Goal: Information Seeking & Learning: Learn about a topic

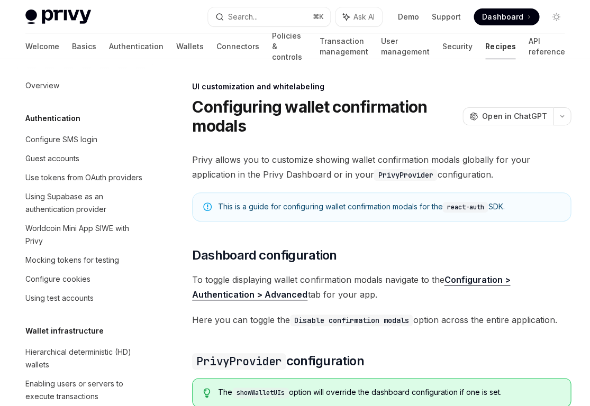
scroll to position [390, 0]
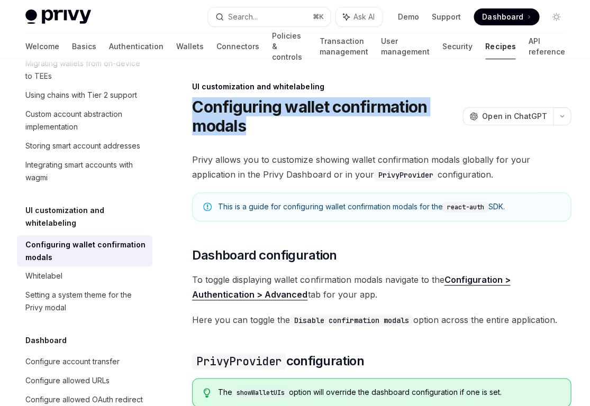
drag, startPoint x: 246, startPoint y: 127, endPoint x: 182, endPoint y: 109, distance: 67.0
copy h1 "Configuring wallet confirmation modals"
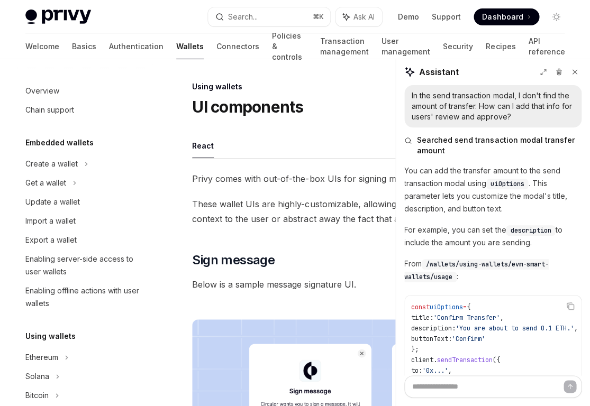
scroll to position [215, 0]
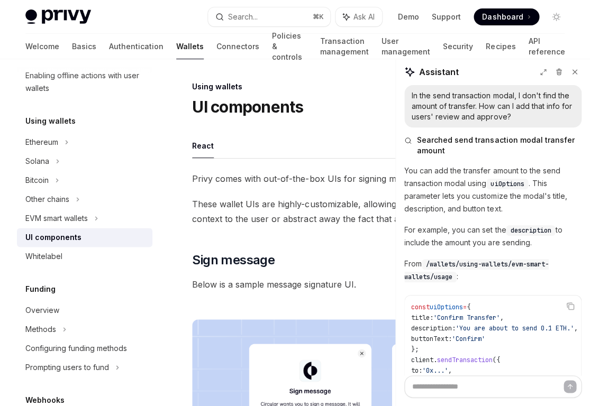
click at [308, 141] on ul "React" at bounding box center [381, 145] width 379 height 25
click at [309, 139] on ul "React" at bounding box center [381, 145] width 379 height 25
click at [305, 107] on div "UI components OpenAI Open in ChatGPT" at bounding box center [381, 106] width 379 height 19
drag, startPoint x: 303, startPoint y: 107, endPoint x: 179, endPoint y: 111, distance: 123.8
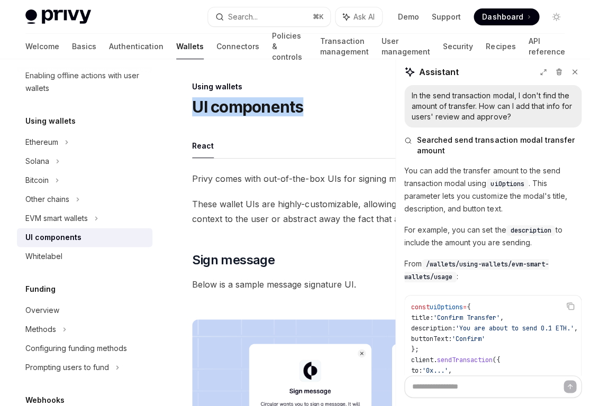
copy h1 "UI components"
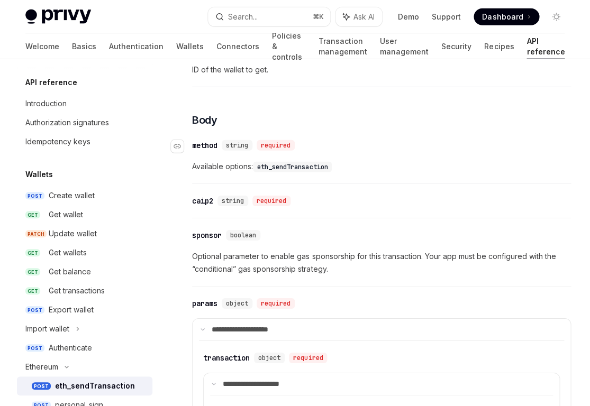
scroll to position [204, 0]
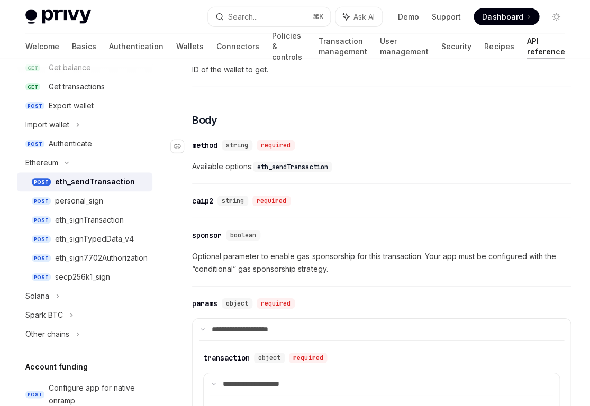
click at [342, 145] on div "​ method string required" at bounding box center [376, 145] width 368 height 13
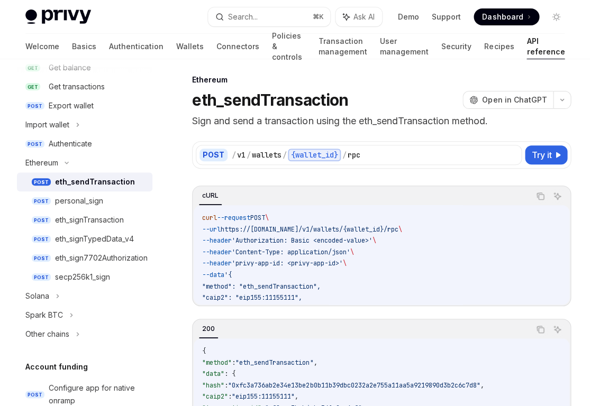
scroll to position [0, 0]
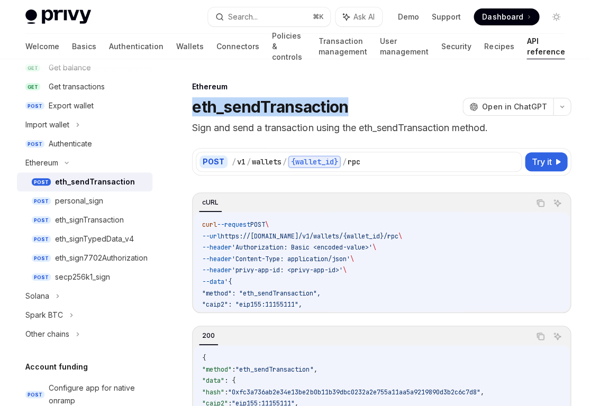
drag, startPoint x: 346, startPoint y: 107, endPoint x: 171, endPoint y: 108, distance: 174.5
copy h1 "eth_sendTransaction"
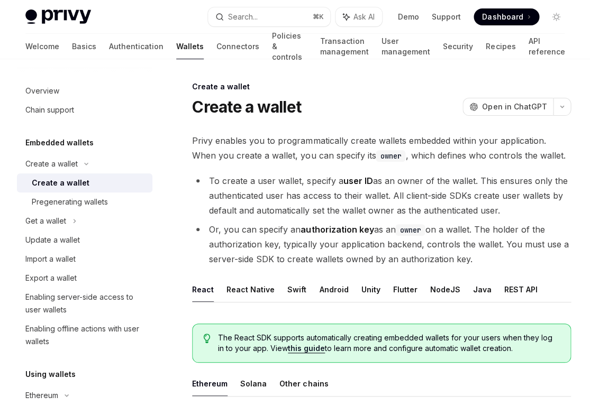
drag, startPoint x: 191, startPoint y: 108, endPoint x: 313, endPoint y: 108, distance: 122.1
copy h1 "Create a wallet"
